Goal: Task Accomplishment & Management: Manage account settings

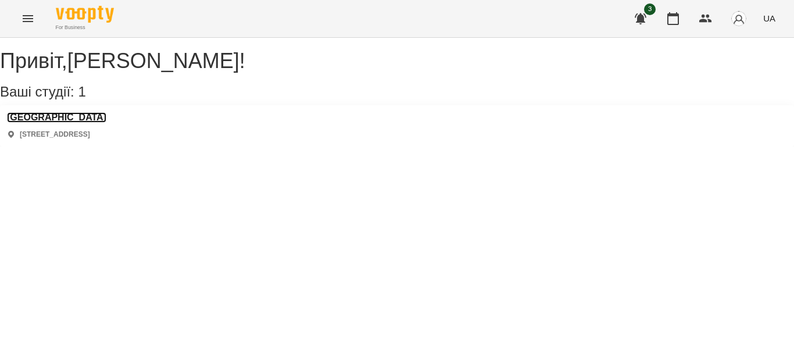
click at [76, 123] on h3 "[GEOGRAPHIC_DATA]" at bounding box center [56, 117] width 99 height 10
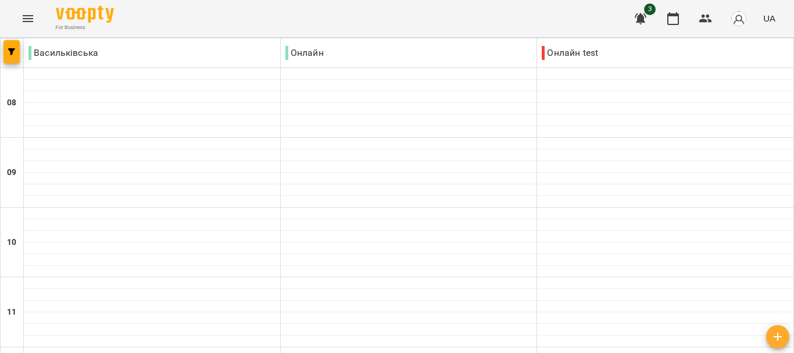
scroll to position [837, 0]
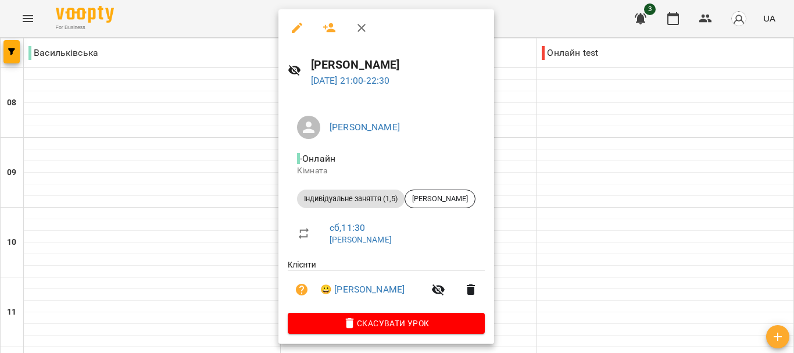
click at [587, 118] on div at bounding box center [397, 176] width 794 height 353
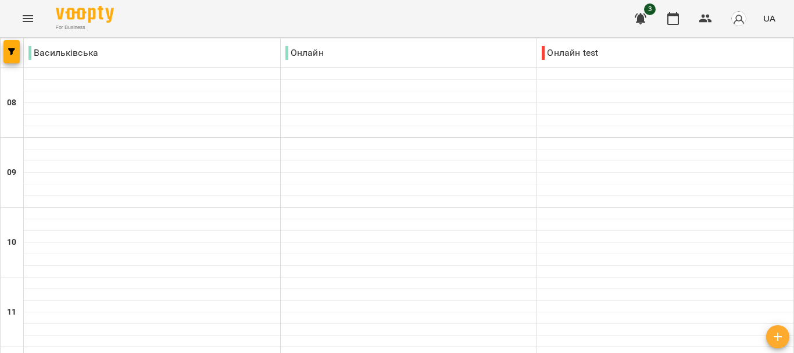
scroll to position [556, 0]
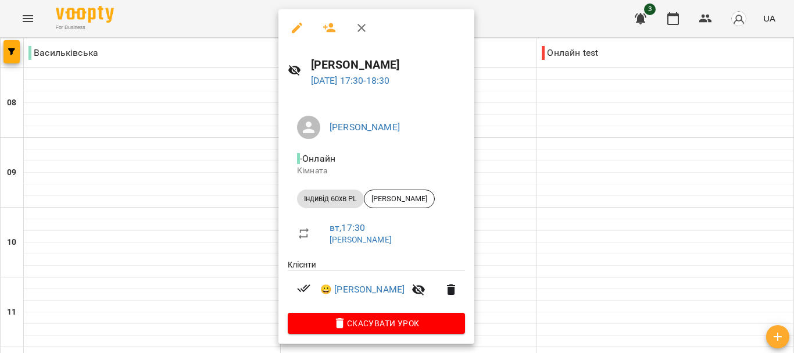
click at [561, 202] on div at bounding box center [397, 176] width 794 height 353
